Goal: Task Accomplishment & Management: Use online tool/utility

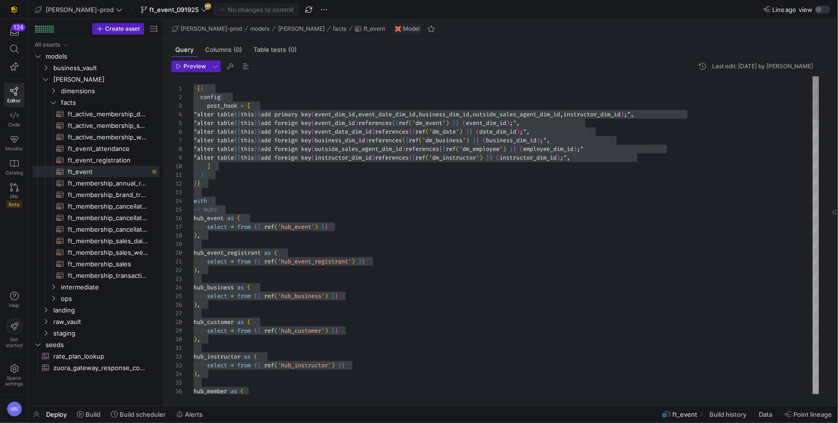
scroll to position [9, 7]
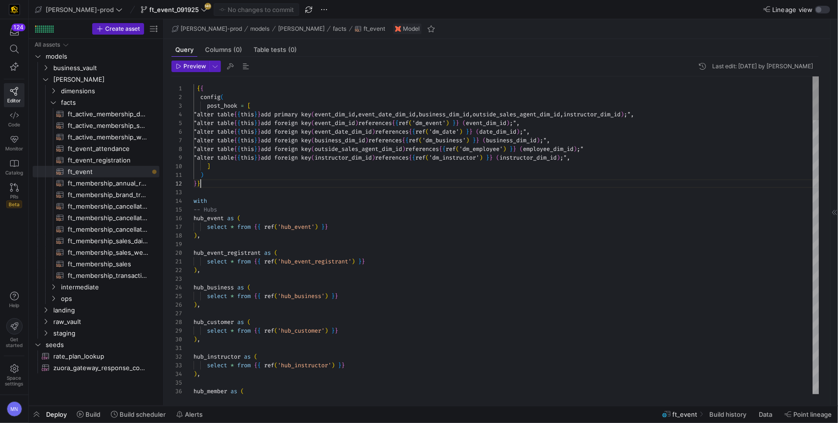
click at [474, 182] on div "} }" at bounding box center [507, 183] width 626 height 9
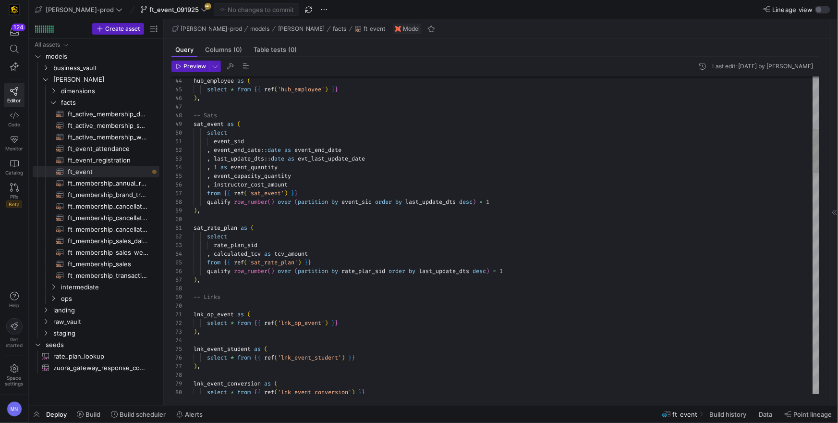
type textarea "event_sid , event_end_date::date as event_end_date , last_update_dts::date as e…"
click at [308, 174] on div ", event_capacity_quantity" at bounding box center [507, 176] width 626 height 9
drag, startPoint x: 305, startPoint y: 181, endPoint x: 332, endPoint y: 184, distance: 27.6
click at [307, 181] on div ", instructor_cost_amount" at bounding box center [507, 183] width 626 height 9
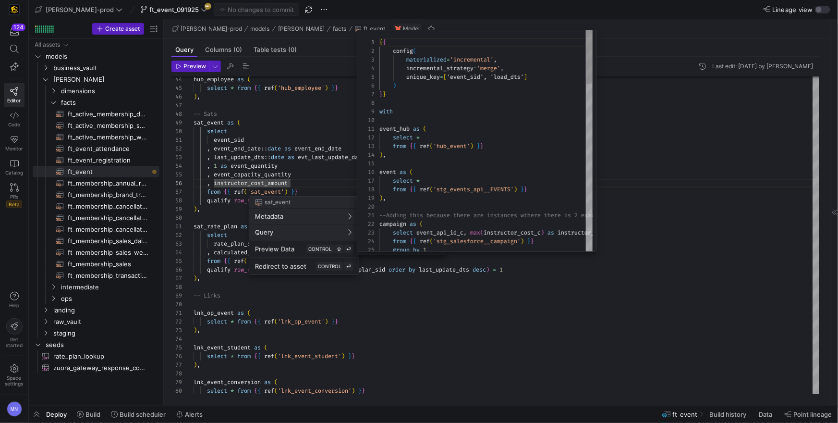
scroll to position [86, 0]
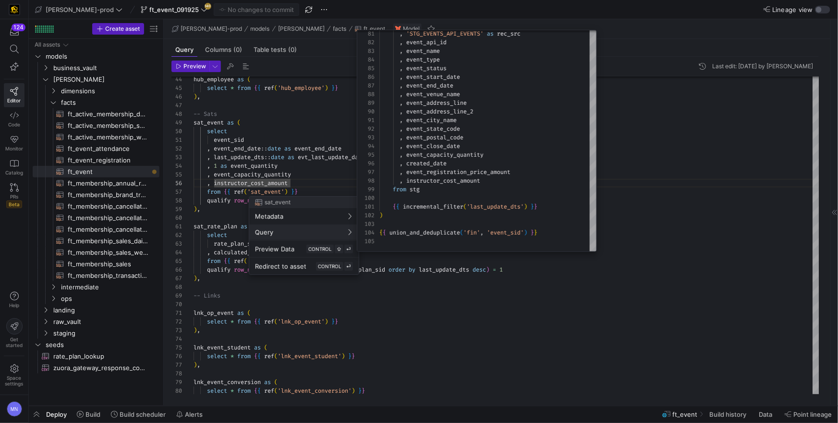
click at [163, 10] on div at bounding box center [419, 211] width 838 height 423
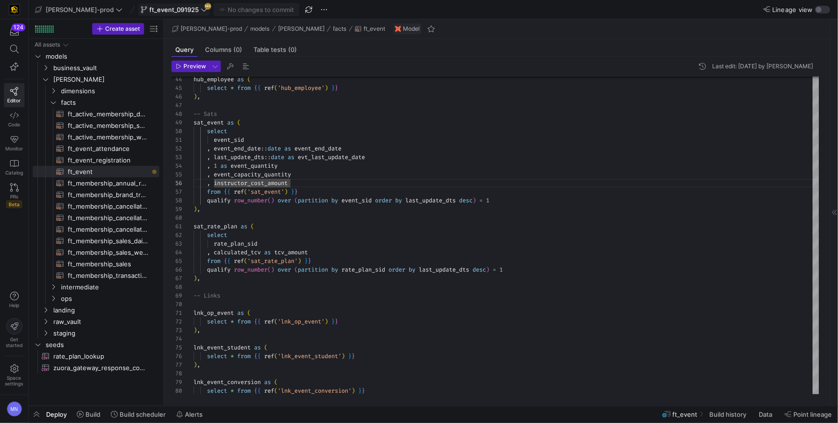
click at [163, 10] on span "ft_event_091925" at bounding box center [173, 10] width 49 height 8
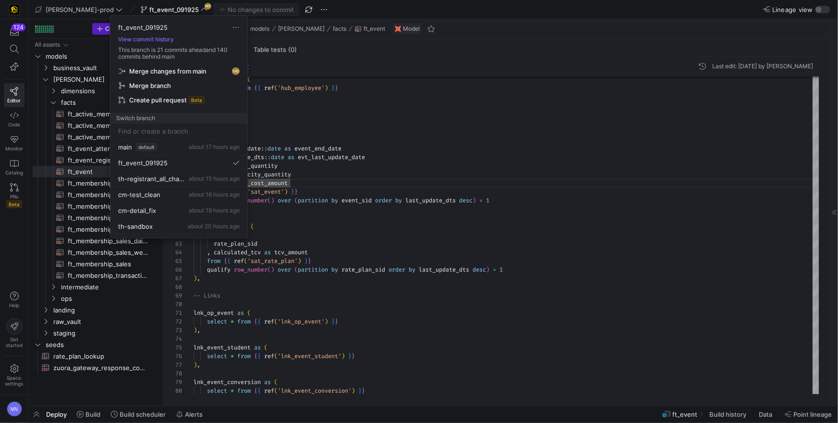
click at [177, 72] on span "Merge changes from main" at bounding box center [167, 71] width 77 height 8
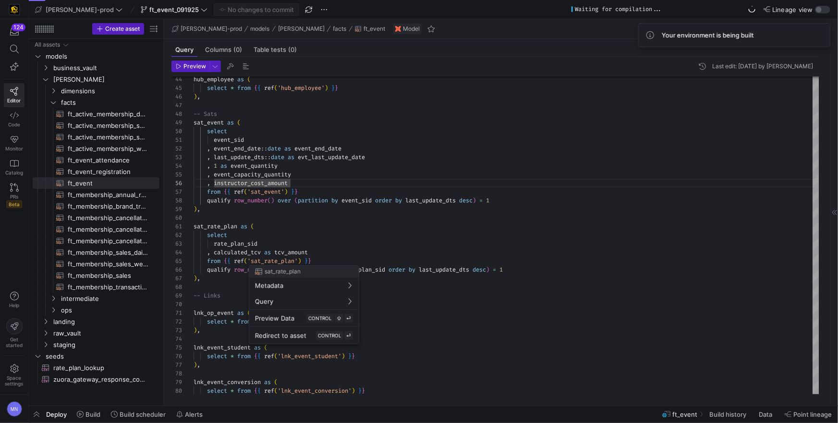
drag, startPoint x: 329, startPoint y: 180, endPoint x: 319, endPoint y: 181, distance: 10.1
click at [329, 180] on div at bounding box center [419, 211] width 838 height 423
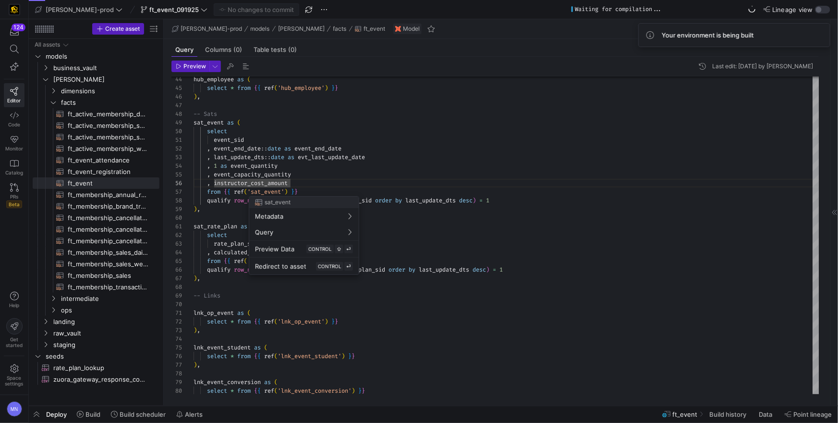
click at [276, 194] on div at bounding box center [419, 211] width 838 height 423
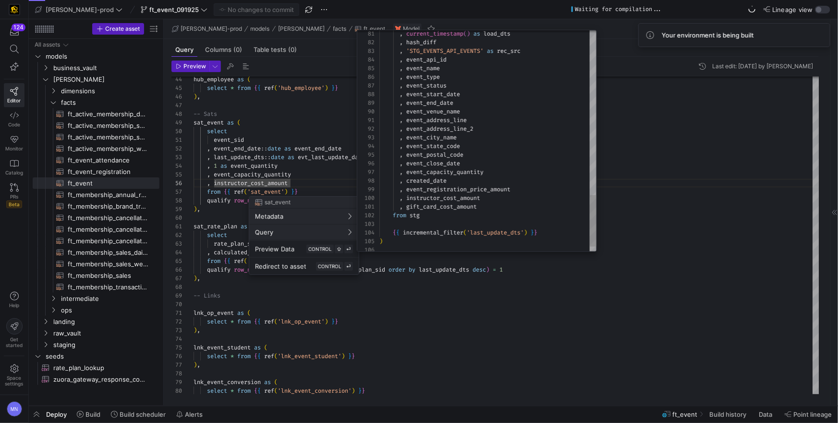
type textarea ", gift_card_cost_amount from stg {{ incremental_filter('last_update_dts') }} ) …"
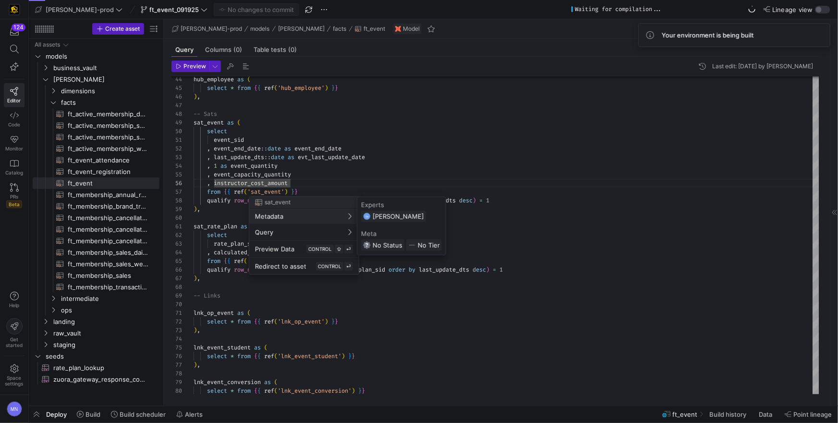
click at [297, 181] on div at bounding box center [419, 211] width 838 height 423
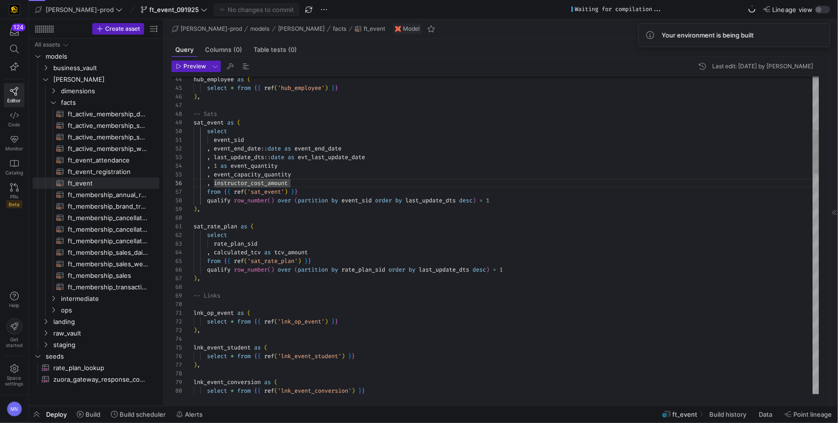
click at [301, 181] on div ", instructor_cost_amount" at bounding box center [507, 183] width 626 height 9
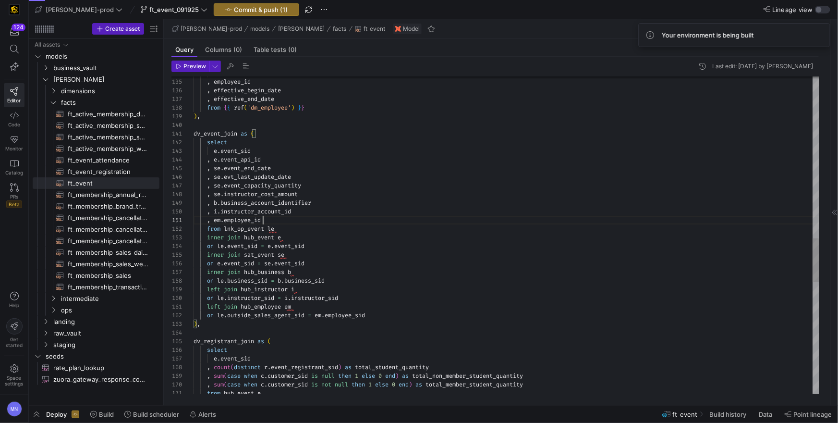
scroll to position [0, 69]
drag, startPoint x: 284, startPoint y: 218, endPoint x: 300, endPoint y: 217, distance: 15.9
click at [287, 218] on div ", em . employee_id" at bounding box center [507, 220] width 626 height 9
drag, startPoint x: 329, startPoint y: 194, endPoint x: 343, endPoint y: 197, distance: 14.6
click at [330, 194] on div ", se . instructor_cost_amount" at bounding box center [507, 194] width 626 height 9
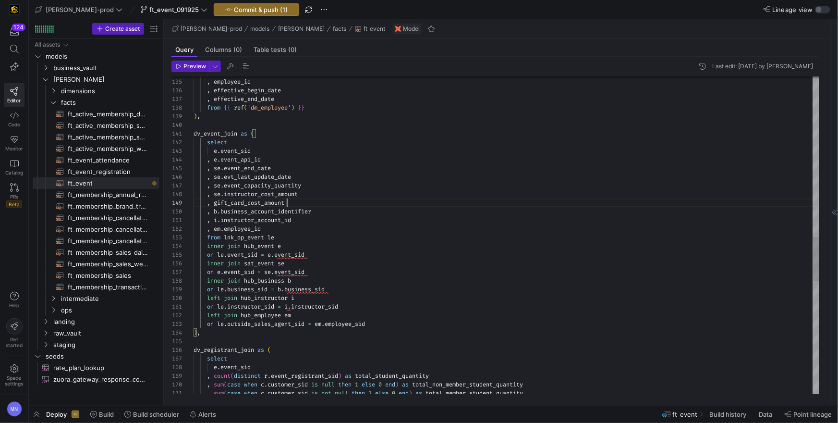
scroll to position [69, 93]
drag, startPoint x: 214, startPoint y: 202, endPoint x: 219, endPoint y: 204, distance: 5.0
click at [216, 203] on span ", gift_card_cost_amount" at bounding box center [239, 203] width 91 height 8
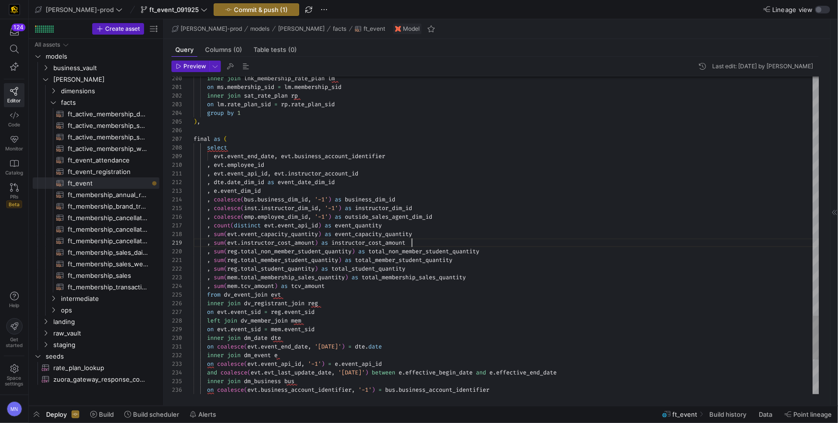
scroll to position [69, 218]
click at [435, 242] on div ", sum ( evt . instructor_cost_amount ) as instructor_cost_amount" at bounding box center [507, 242] width 626 height 9
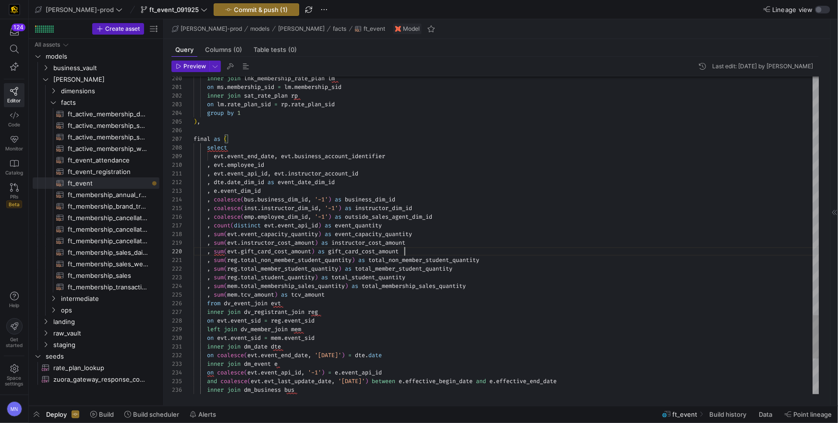
scroll to position [69, 211]
click at [446, 308] on div "inner join dv_registrant_join reg" at bounding box center [507, 312] width 626 height 9
click at [403, 288] on span "total_membership_sales_quantity" at bounding box center [414, 286] width 104 height 8
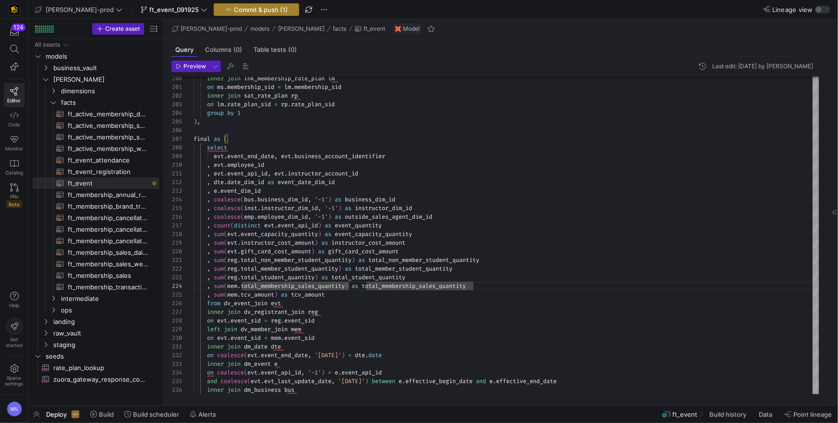
type textarea ", sum([DOMAIN_NAME]_non_member_student_quantity) as total_non_member_student_qu…"
click at [234, 12] on span "Commit & push (1)" at bounding box center [261, 10] width 54 height 8
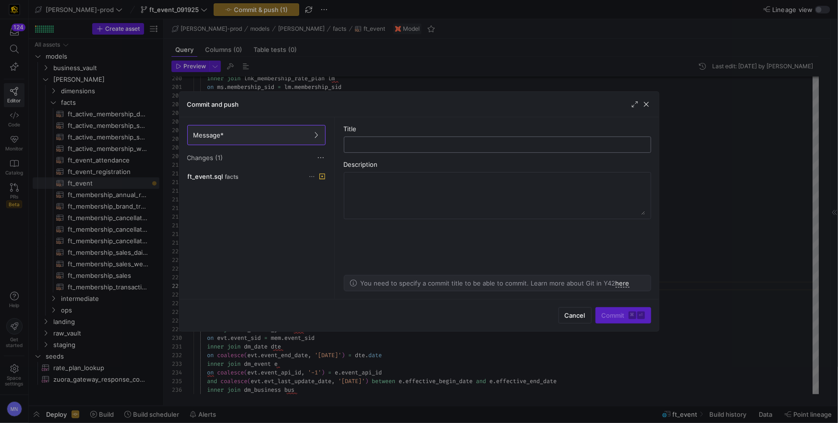
click at [437, 148] on input "text" at bounding box center [497, 145] width 291 height 8
type input "update to add gift_card_cost_amount"
click at [619, 320] on span "submit" at bounding box center [623, 315] width 55 height 15
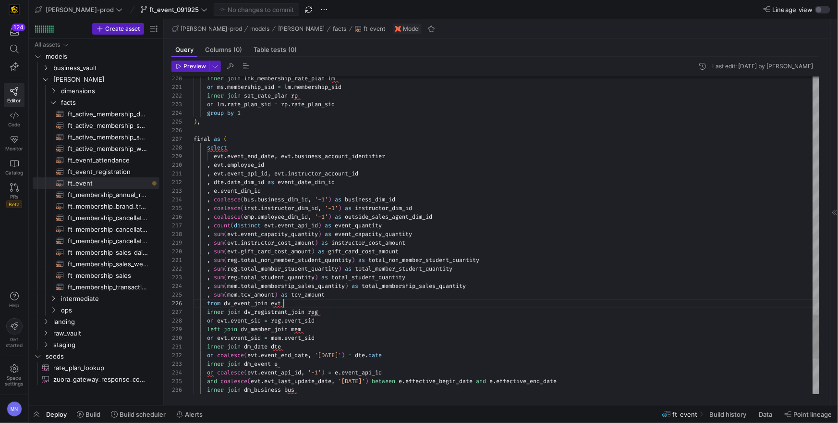
drag, startPoint x: 310, startPoint y: 305, endPoint x: 330, endPoint y: 305, distance: 20.2
click at [311, 305] on div "from dv_event_join evt" at bounding box center [507, 303] width 626 height 9
click at [308, 321] on span "event_sid" at bounding box center [299, 321] width 30 height 8
click at [504, 280] on div ", sum ( reg . total_student_quantity ) as total_student_quantity" at bounding box center [507, 277] width 626 height 9
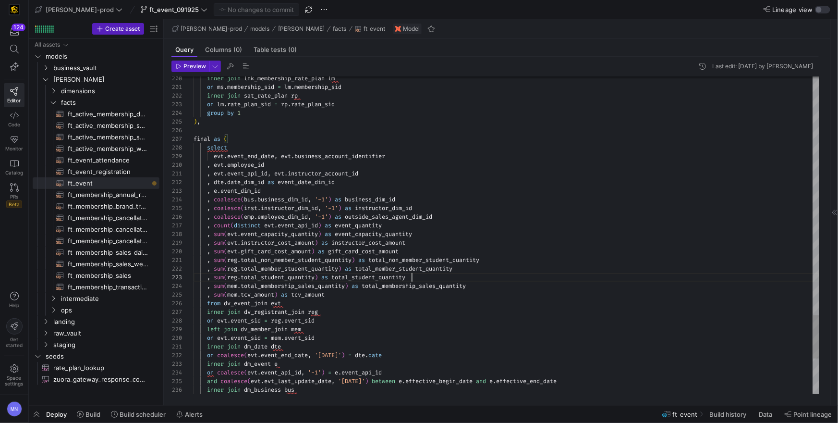
scroll to position [17, 218]
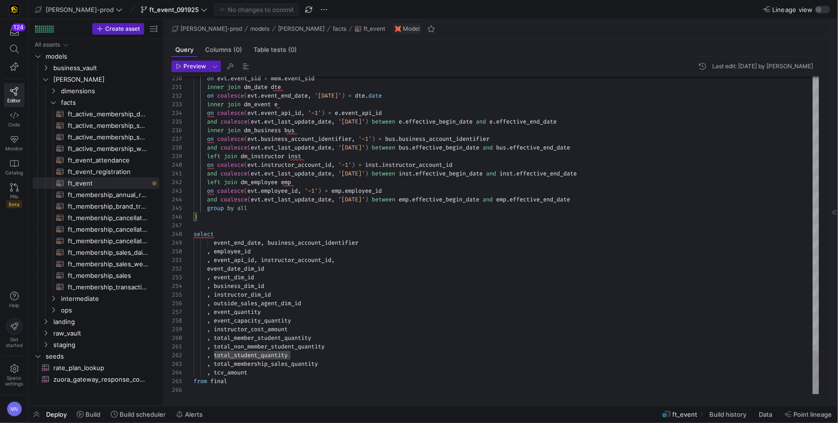
click at [484, 291] on div ", instructor_dim_id" at bounding box center [507, 294] width 626 height 9
click at [347, 235] on div "select" at bounding box center [507, 234] width 626 height 9
type textarea ", event_api_id, instructor_account_id, event_date_dim_id , event_dim_id , busin…"
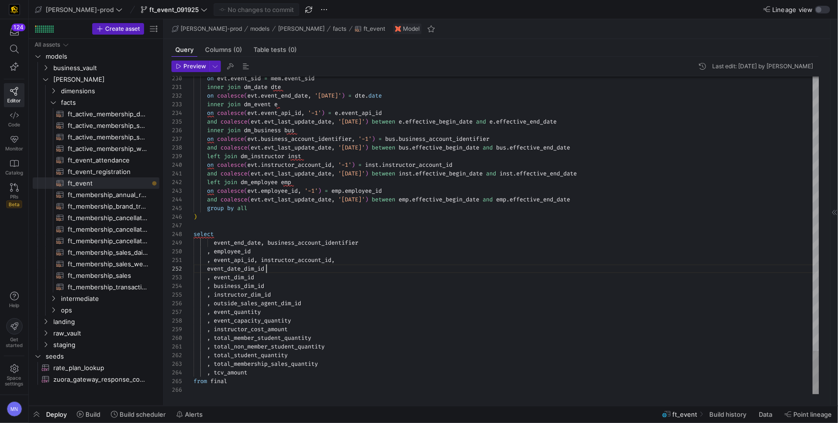
click at [518, 266] on div "event_date_dim_id" at bounding box center [507, 268] width 626 height 9
click at [233, 65] on span "button" at bounding box center [231, 67] width 12 height 12
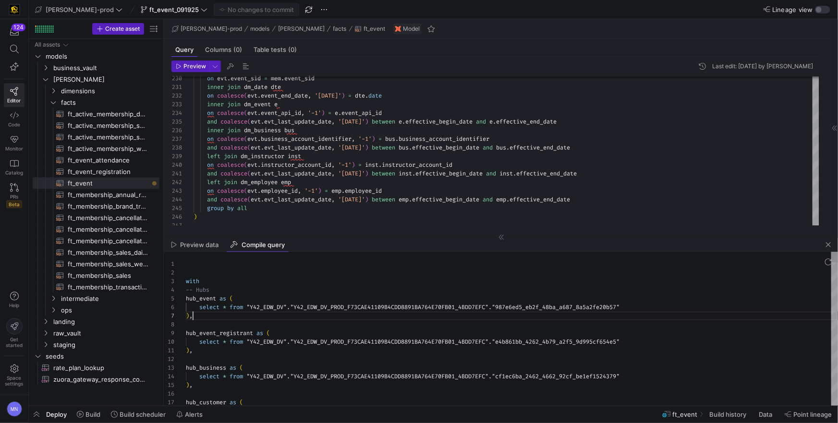
scroll to position [52, 7]
click at [376, 316] on div ") ," at bounding box center [512, 315] width 652 height 9
type textarea "with -- Hubs hub_event as ( select * from "Y42_EDW_DV"."Y42_EDW_DV_PROD_F73CAE4…"
